Goal: Find specific page/section: Find specific page/section

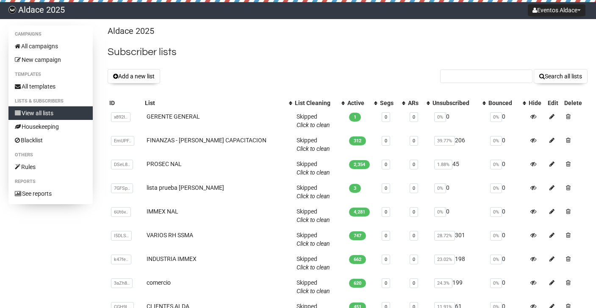
scroll to position [101, 0]
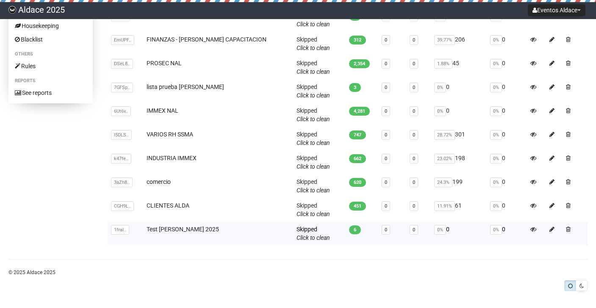
click at [160, 224] on td "Test [PERSON_NAME] 2025" at bounding box center [218, 234] width 150 height 24
click at [162, 231] on link "Test [PERSON_NAME] 2025" at bounding box center [183, 229] width 72 height 7
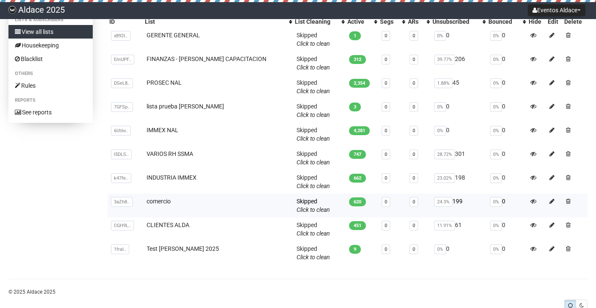
scroll to position [101, 0]
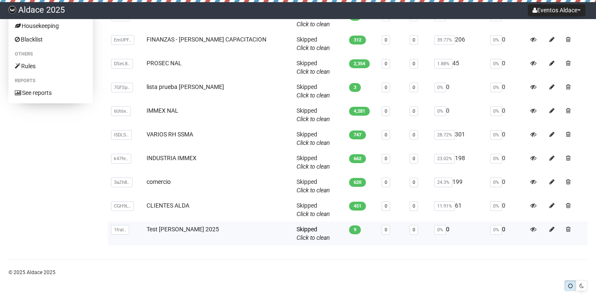
click at [173, 225] on td "Test [PERSON_NAME] 2025" at bounding box center [218, 234] width 150 height 24
click at [174, 230] on link "Test [PERSON_NAME] 2025" at bounding box center [183, 229] width 72 height 7
